Goal: Book appointment/travel/reservation

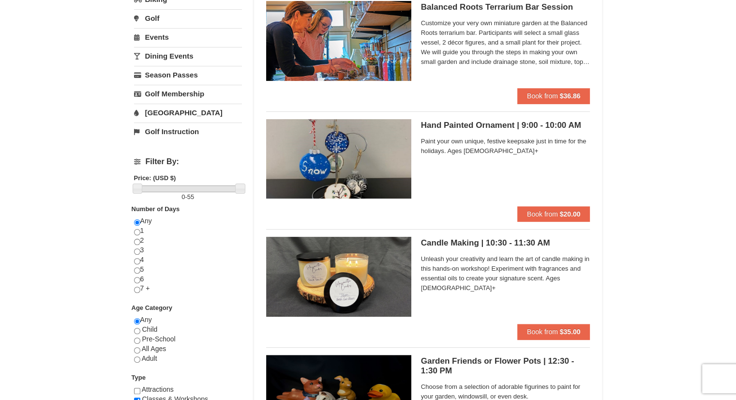
scroll to position [220, 0]
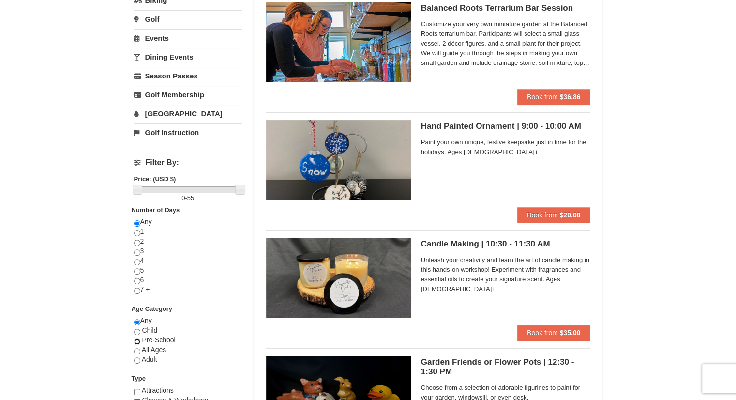
click at [138, 340] on input "radio" at bounding box center [137, 341] width 6 height 6
radio input "true"
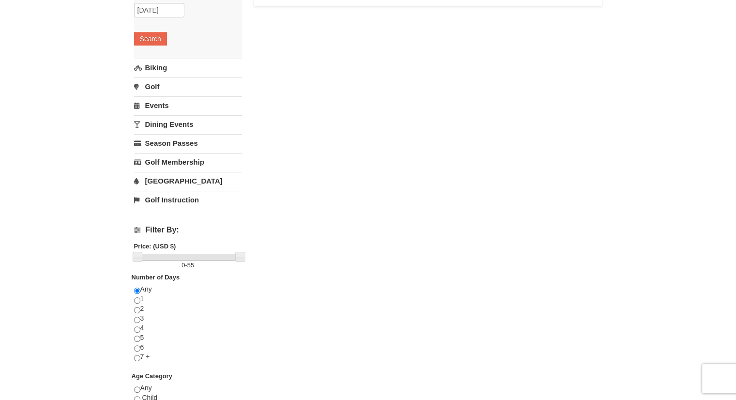
scroll to position [154, 0]
click at [138, 386] on input "radio" at bounding box center [137, 388] width 6 height 6
radio input "true"
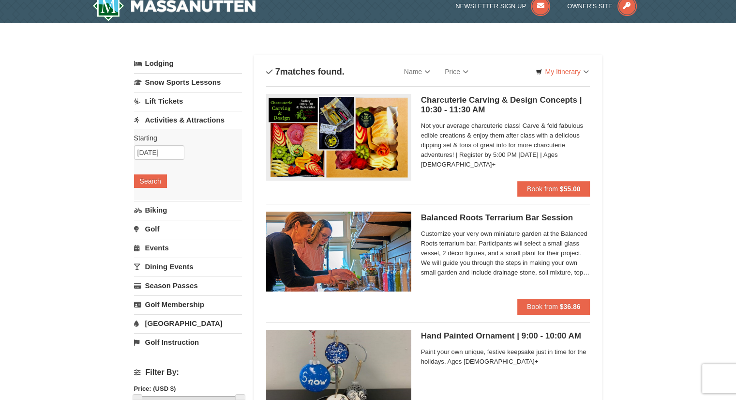
scroll to position [0, 0]
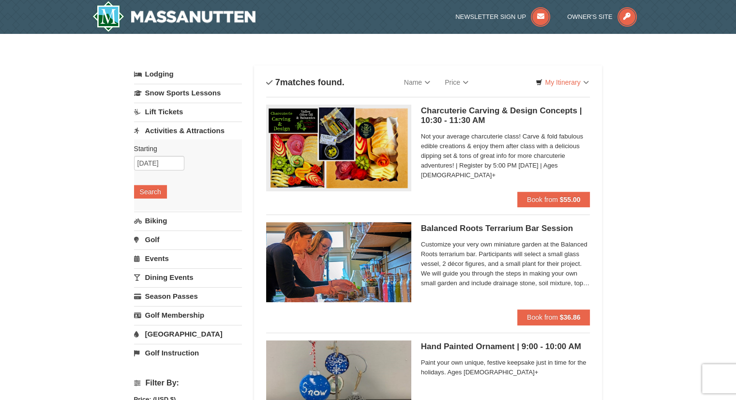
click at [159, 73] on link "Lodging" at bounding box center [188, 73] width 108 height 17
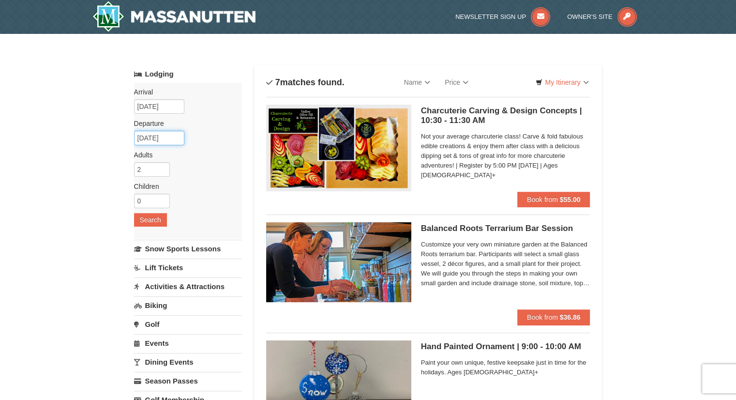
click at [152, 136] on input "11/28/2025" at bounding box center [159, 138] width 50 height 15
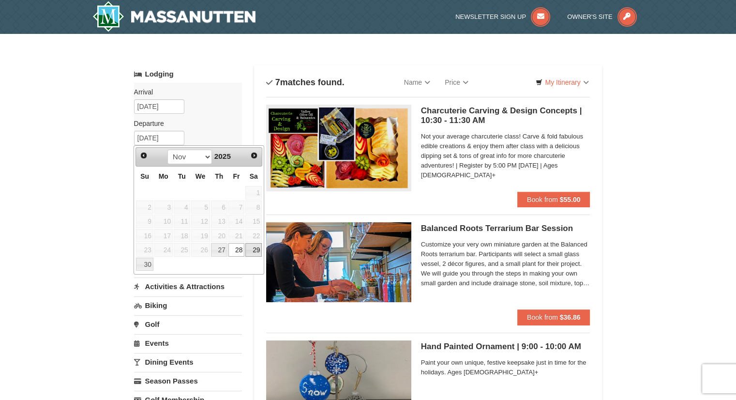
click at [252, 247] on link "29" at bounding box center [253, 250] width 16 height 14
type input "11/29/2025"
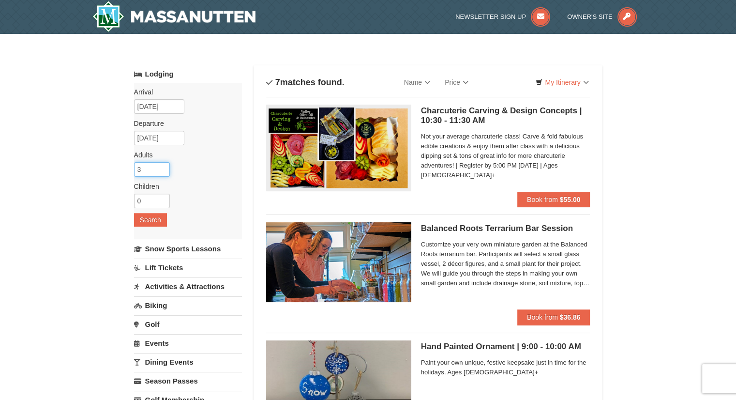
click at [161, 166] on input "3" at bounding box center [152, 169] width 36 height 15
type input "4"
click at [161, 166] on input "4" at bounding box center [152, 169] width 36 height 15
type input "1"
click at [162, 198] on input "1" at bounding box center [152, 201] width 36 height 15
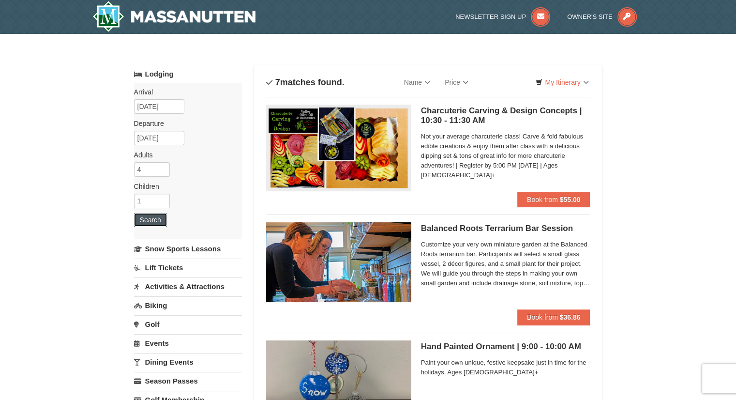
click at [151, 218] on button "Search" at bounding box center [150, 220] width 33 height 14
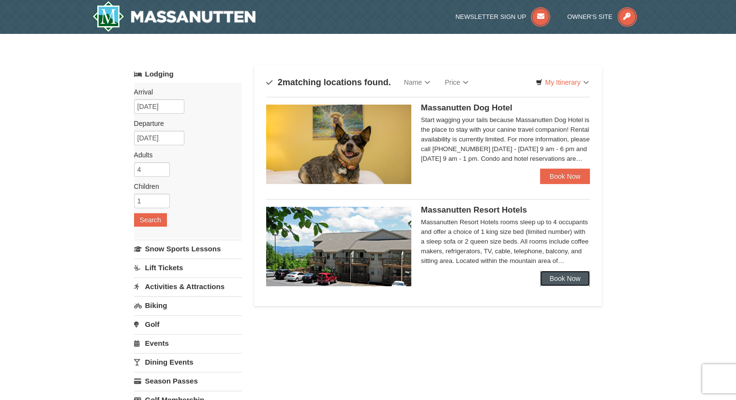
click at [567, 277] on link "Book Now" at bounding box center [565, 278] width 50 height 15
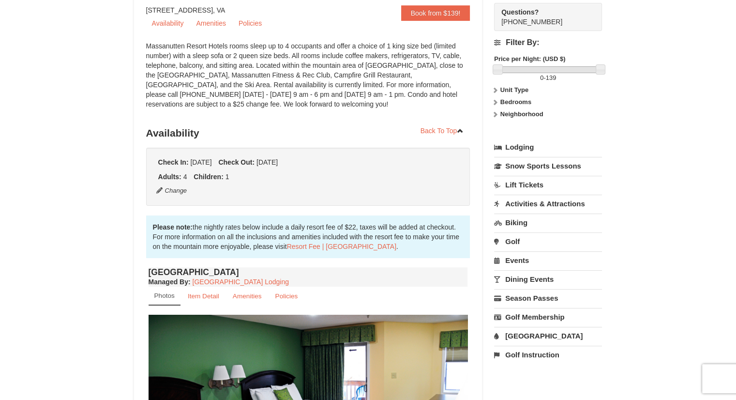
scroll to position [103, 0]
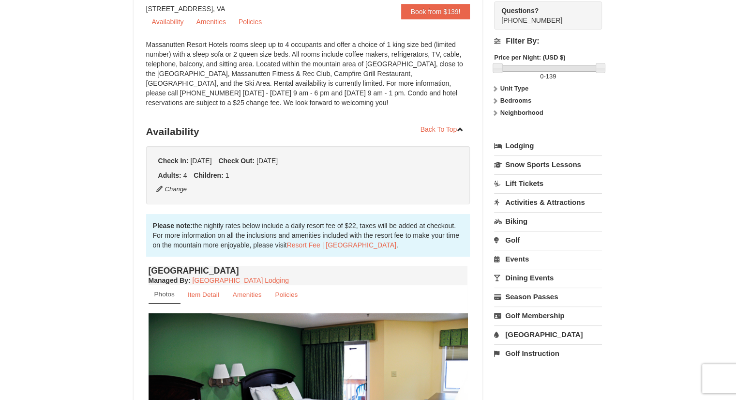
click at [542, 200] on link "Activities & Attractions" at bounding box center [548, 202] width 108 height 18
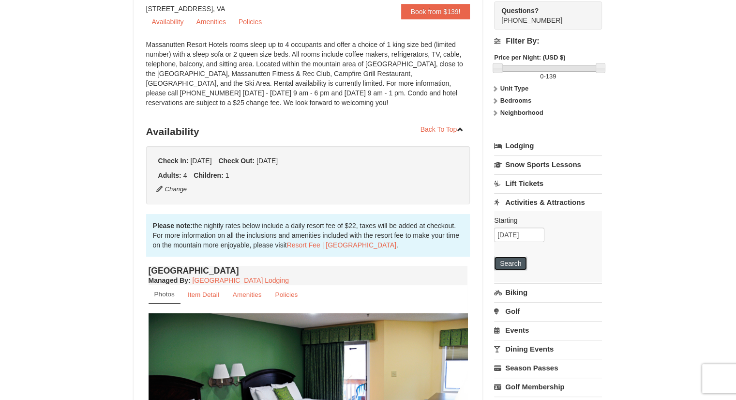
click at [511, 260] on button "Search" at bounding box center [510, 264] width 33 height 14
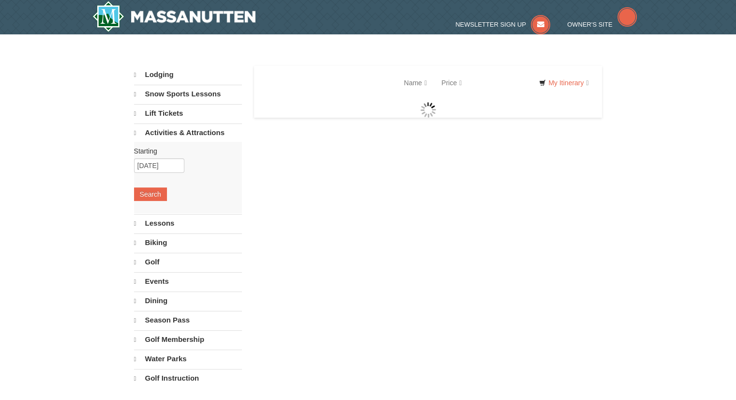
select select "9"
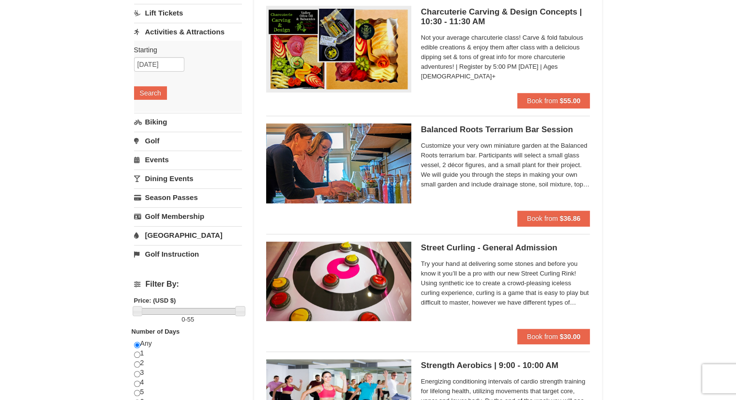
scroll to position [90, 0]
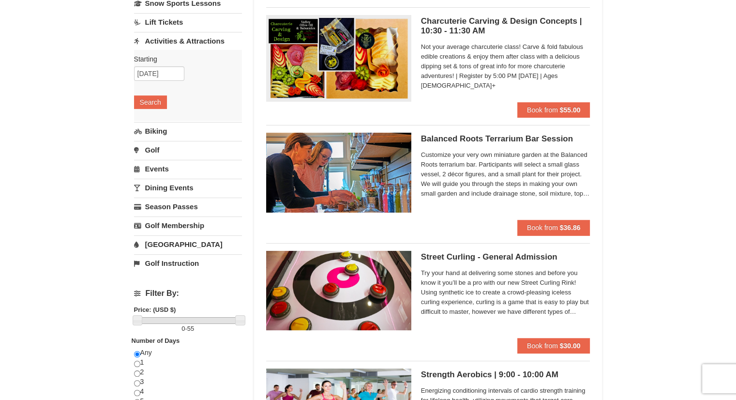
click at [156, 167] on link "Events" at bounding box center [188, 169] width 108 height 18
click at [149, 155] on button "Search" at bounding box center [150, 159] width 33 height 14
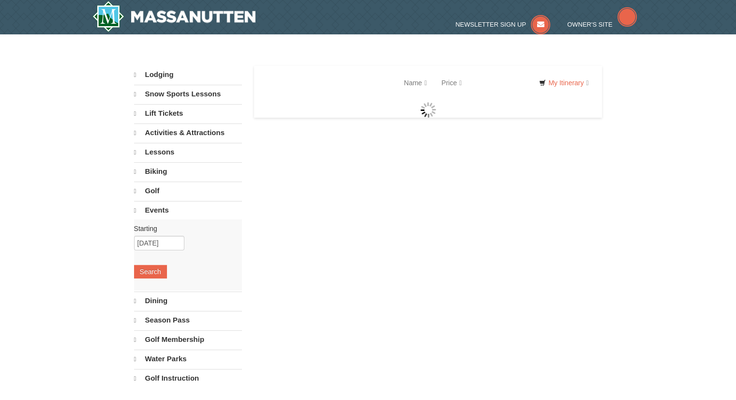
select select "9"
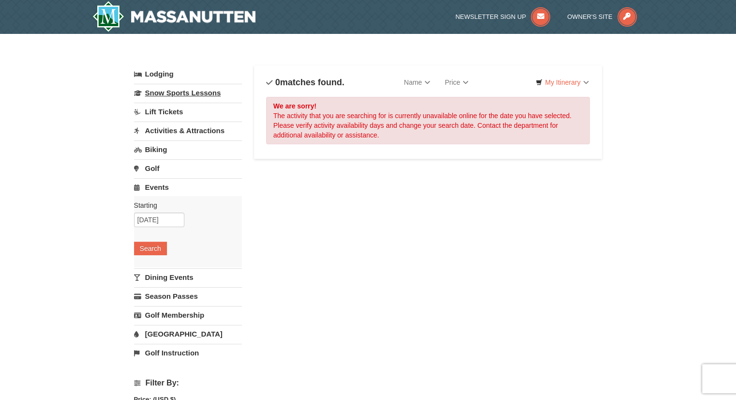
click at [175, 93] on link "Snow Sports Lessons" at bounding box center [188, 93] width 108 height 18
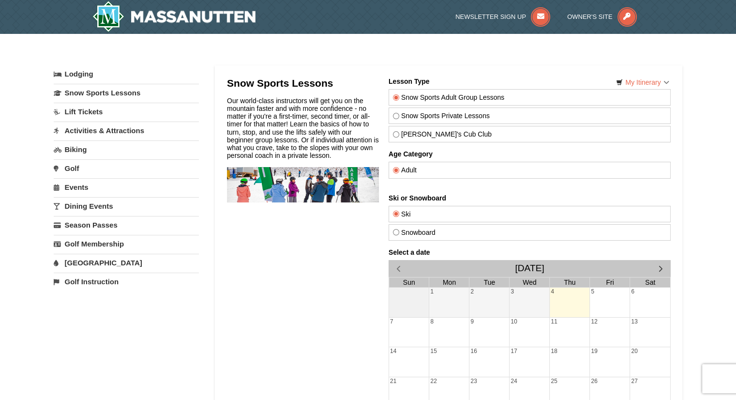
click at [395, 114] on input "Snow Sports Private Lessons" at bounding box center [396, 116] width 6 height 6
radio input "true"
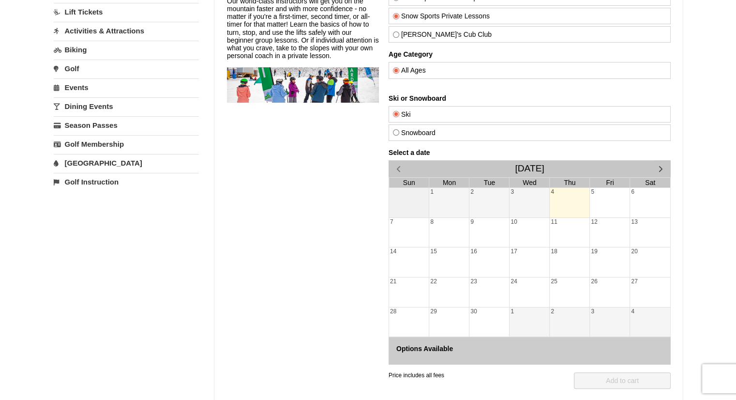
scroll to position [92, 0]
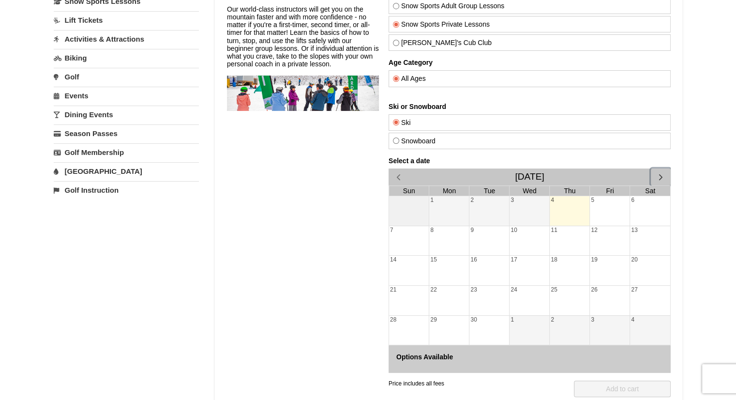
click at [658, 178] on span "button" at bounding box center [661, 177] width 10 height 10
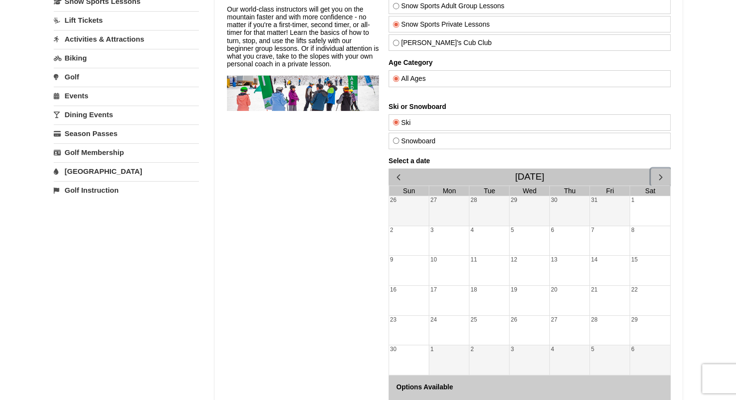
click at [598, 322] on div "28" at bounding box center [610, 331] width 40 height 30
click at [603, 210] on div "31" at bounding box center [610, 211] width 40 height 30
click at [85, 169] on link "[GEOGRAPHIC_DATA]" at bounding box center [126, 171] width 145 height 18
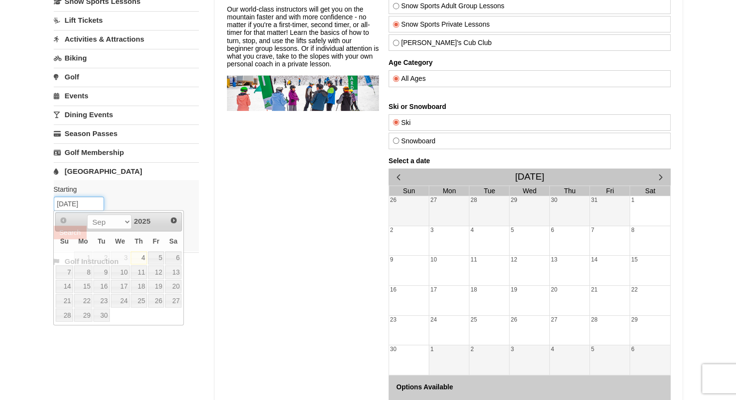
click at [73, 200] on input "09/04/2025" at bounding box center [79, 204] width 50 height 15
click at [323, 300] on span "Next" at bounding box center [343, 304] width 40 height 9
click at [175, 218] on span "Next" at bounding box center [174, 220] width 8 height 8
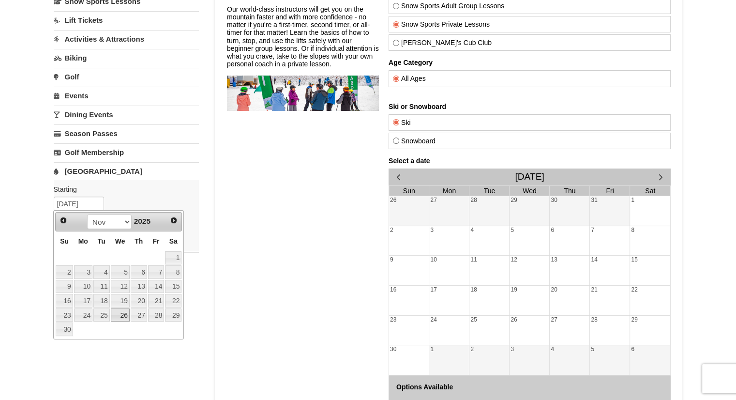
click at [122, 314] on link "26" at bounding box center [120, 315] width 19 height 14
type input "[DATE]"
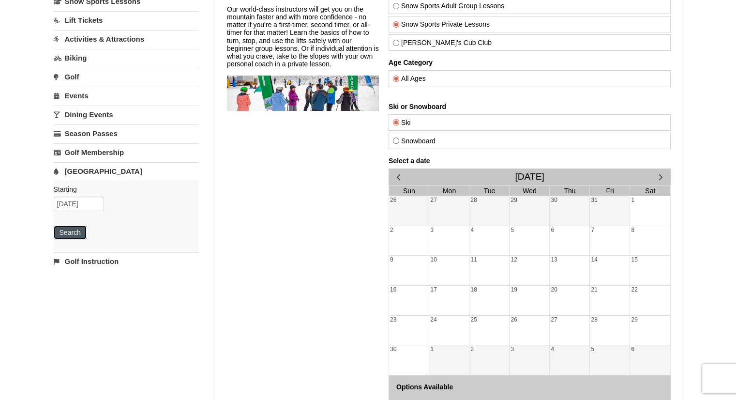
click at [70, 227] on button "Search" at bounding box center [70, 233] width 33 height 14
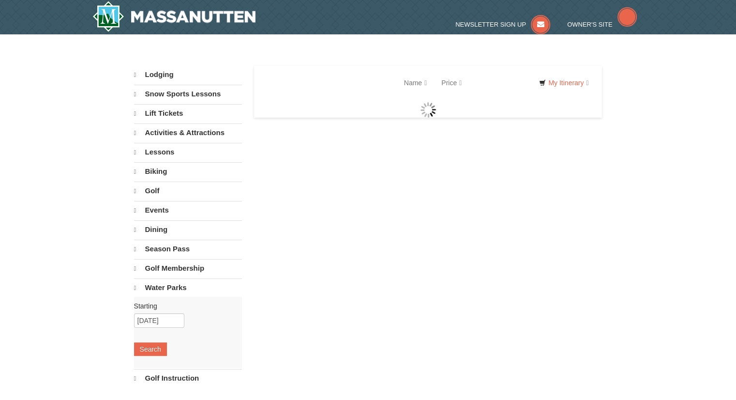
select select "9"
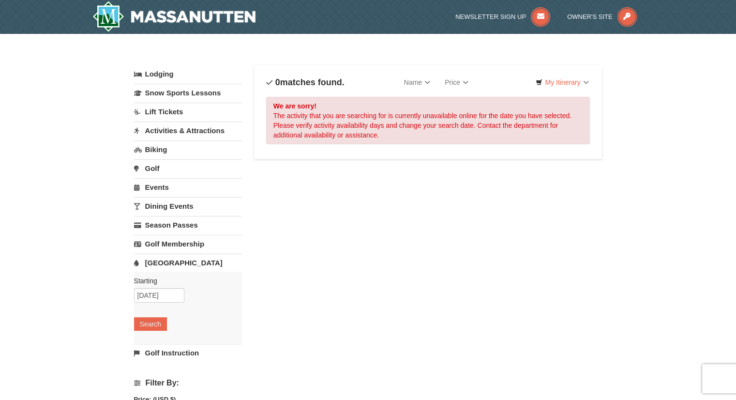
click at [165, 204] on link "Dining Events" at bounding box center [188, 206] width 108 height 18
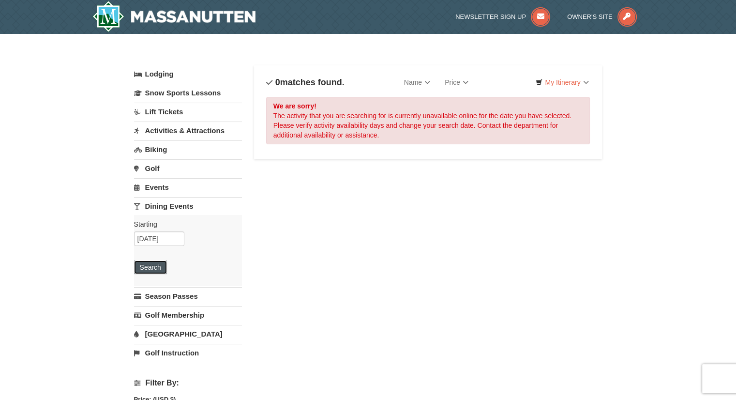
click at [147, 267] on button "Search" at bounding box center [150, 267] width 33 height 14
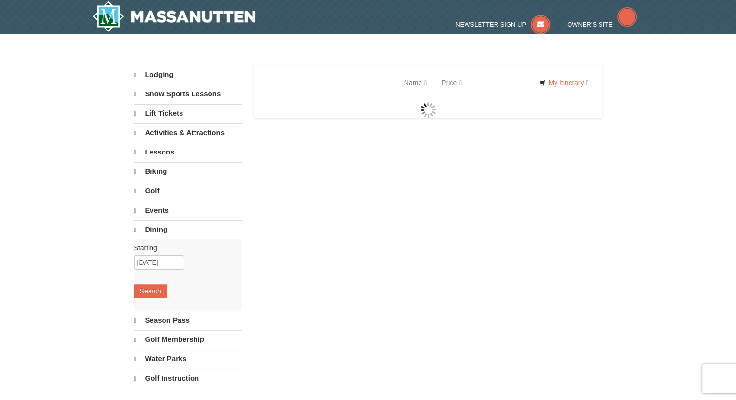
select select "9"
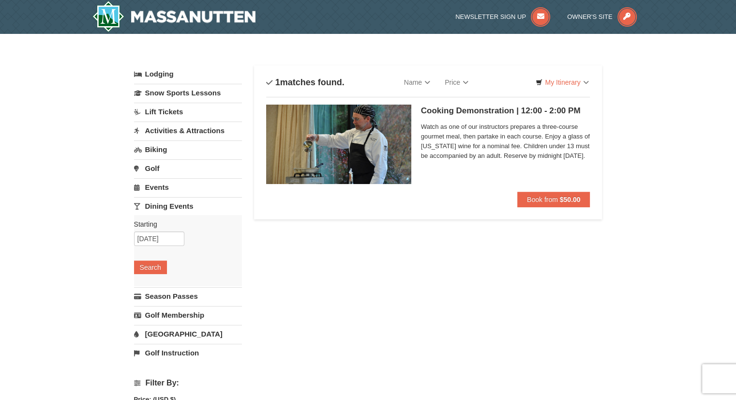
click at [159, 75] on link "Lodging" at bounding box center [188, 73] width 108 height 17
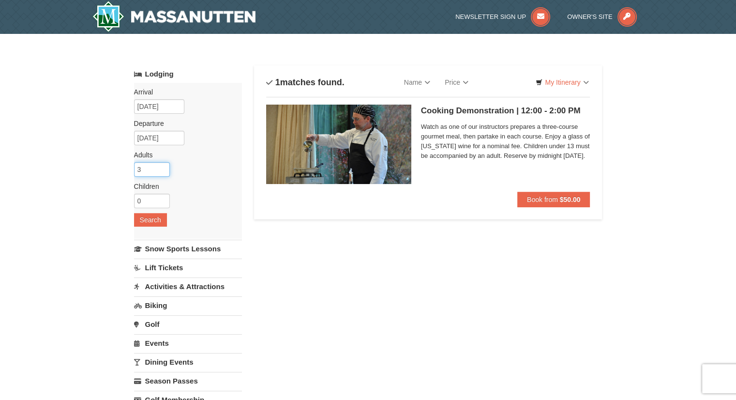
click at [163, 167] on input "3" at bounding box center [152, 169] width 36 height 15
click at [163, 167] on input "4" at bounding box center [152, 169] width 36 height 15
click at [163, 167] on input "5" at bounding box center [152, 169] width 36 height 15
type input "6"
click at [163, 167] on input "6" at bounding box center [152, 169] width 36 height 15
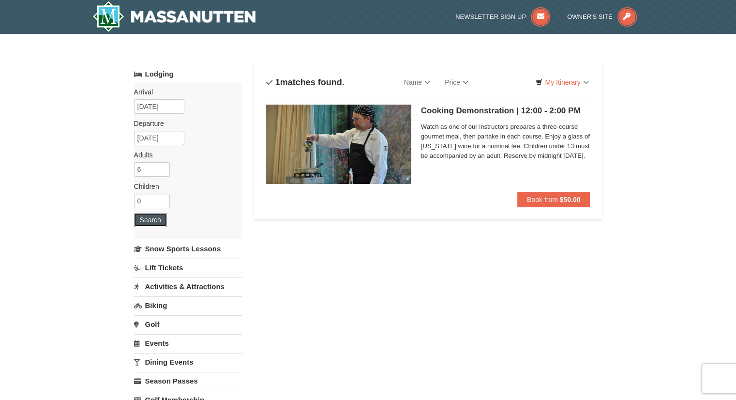
click at [148, 218] on button "Search" at bounding box center [150, 220] width 33 height 14
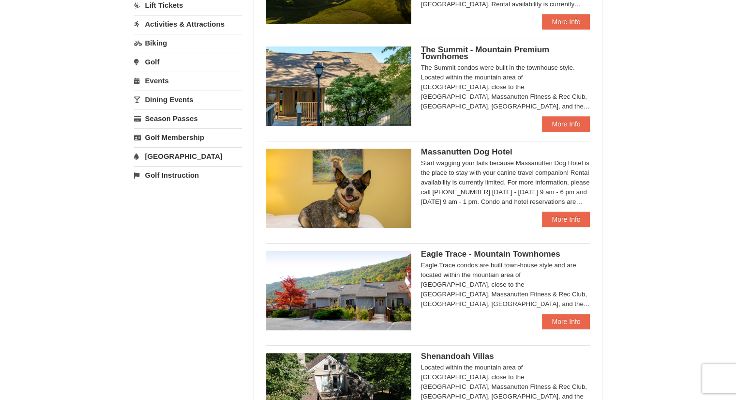
scroll to position [263, 0]
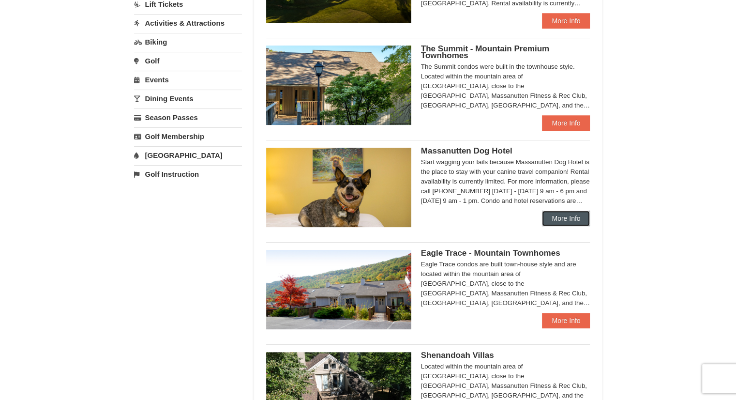
click at [564, 214] on link "More Info" at bounding box center [566, 218] width 48 height 15
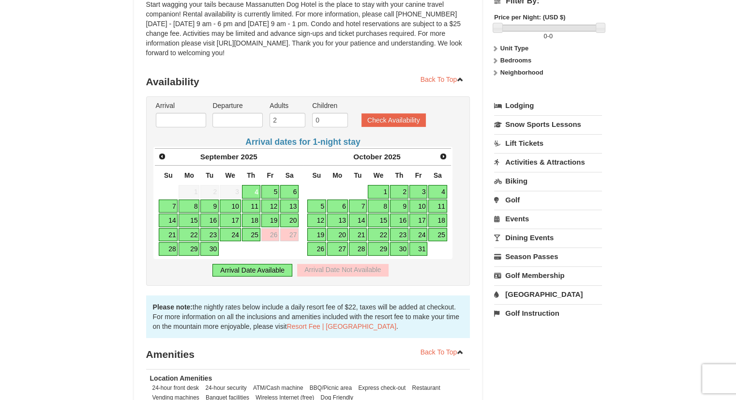
scroll to position [142, 0]
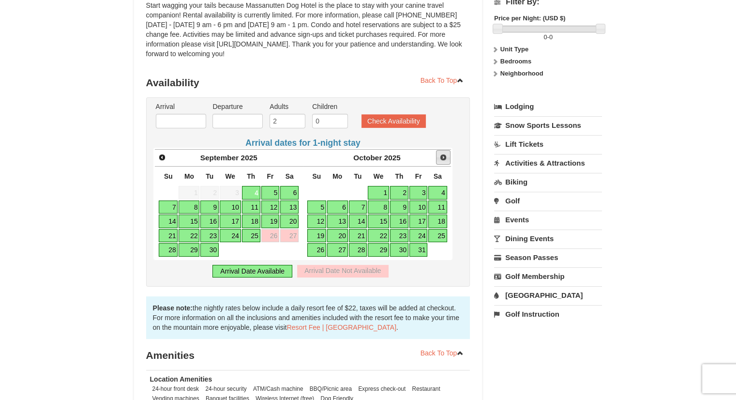
click at [445, 155] on span "Next" at bounding box center [444, 157] width 8 height 8
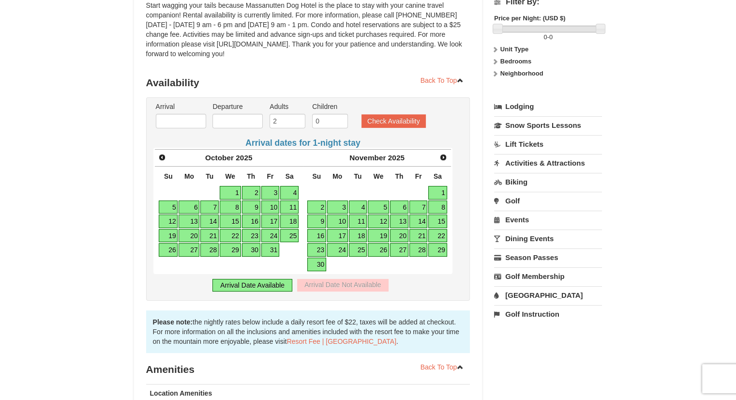
click at [382, 248] on link "26" at bounding box center [378, 250] width 21 height 14
type input "[DATE]"
click at [441, 246] on link "29" at bounding box center [437, 250] width 18 height 14
type input "[DATE]"
click at [300, 117] on input "3" at bounding box center [288, 121] width 36 height 15
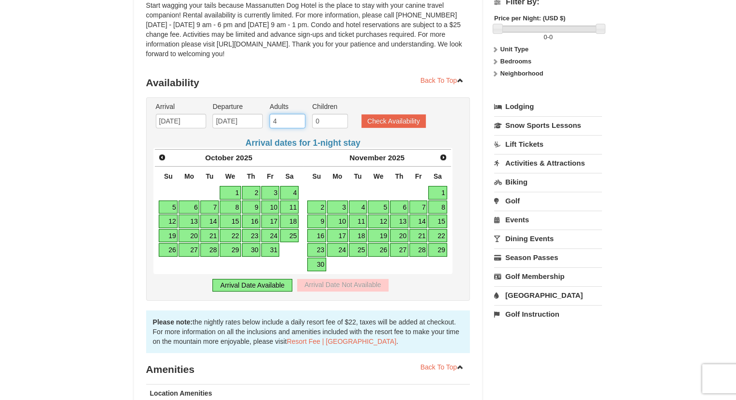
type input "4"
click at [300, 117] on input "4" at bounding box center [288, 121] width 36 height 15
type input "1"
click at [341, 117] on input "1" at bounding box center [330, 121] width 36 height 15
click at [389, 116] on button "Check Availability" at bounding box center [394, 121] width 64 height 14
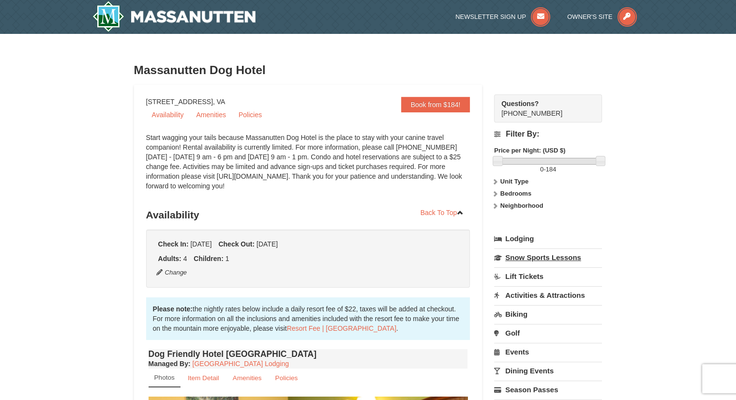
click at [543, 257] on link "Snow Sports Lessons" at bounding box center [548, 257] width 108 height 18
